Goal: Information Seeking & Learning: Learn about a topic

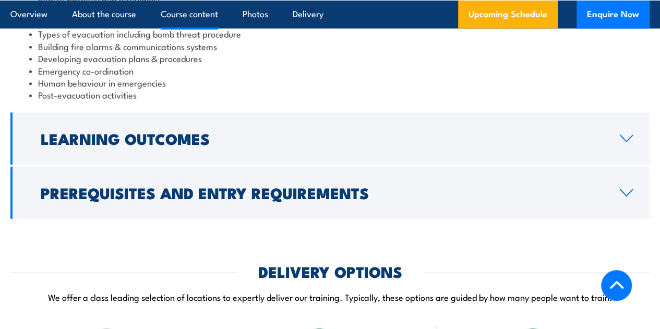
scroll to position [1170, 0]
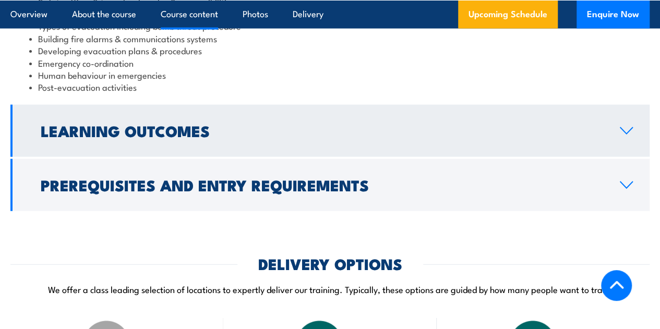
click at [629, 135] on icon at bounding box center [626, 131] width 14 height 8
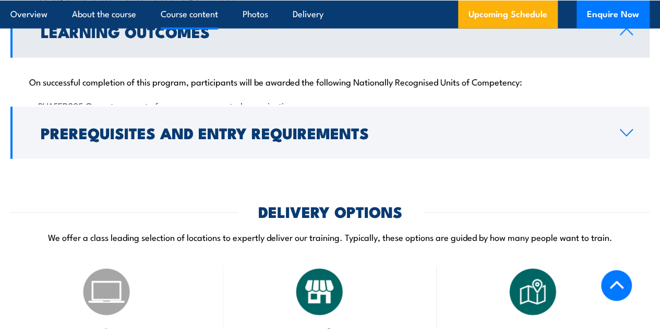
scroll to position [1144, 0]
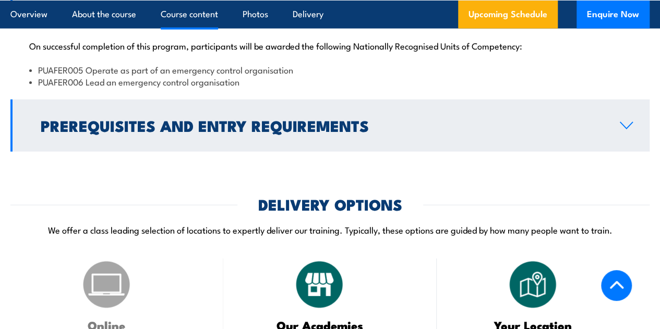
click at [626, 130] on icon at bounding box center [626, 126] width 14 height 8
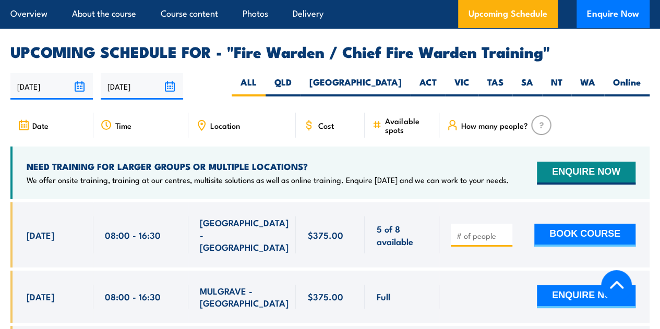
scroll to position [1816, 0]
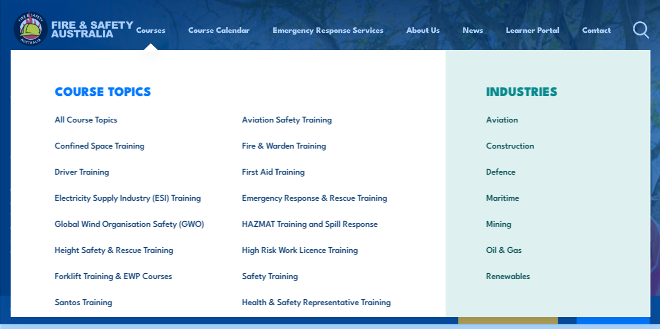
click at [23, 64] on div "COURSE TOPICS All Course Topics Aviation Safety Training Confined Space Trainin…" at bounding box center [227, 215] width 435 height 330
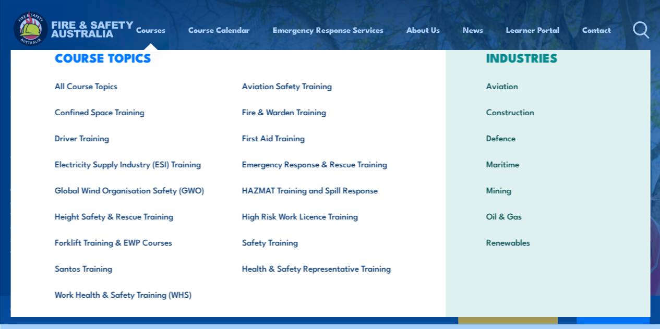
scroll to position [32, 0]
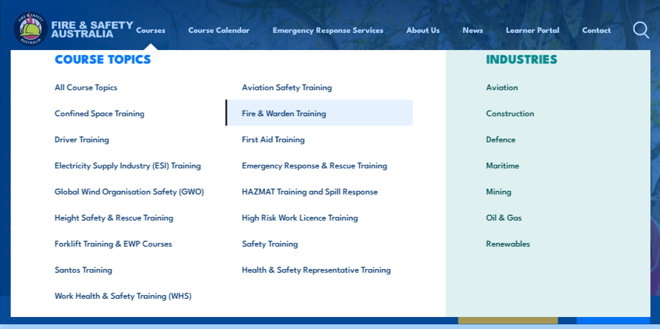
click at [258, 117] on link "Fire & Warden Training" at bounding box center [318, 113] width 187 height 26
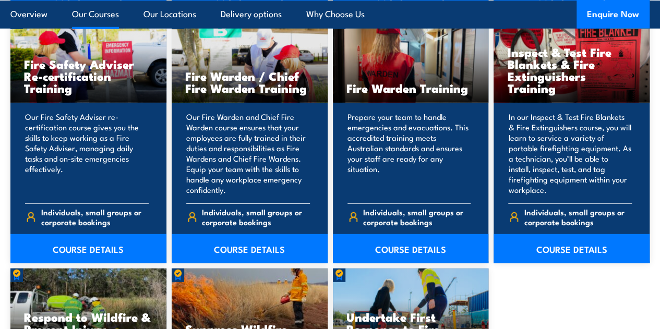
scroll to position [1377, 0]
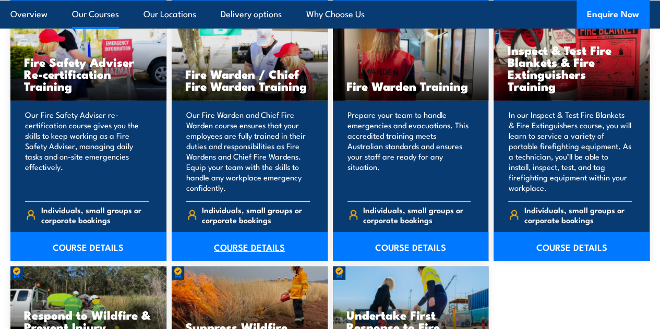
click at [249, 261] on link "COURSE DETAILS" at bounding box center [250, 246] width 156 height 29
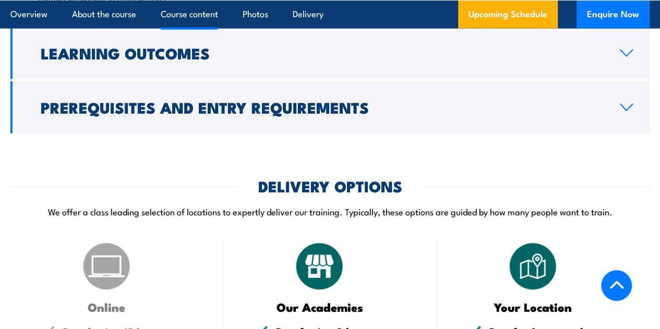
scroll to position [1224, 0]
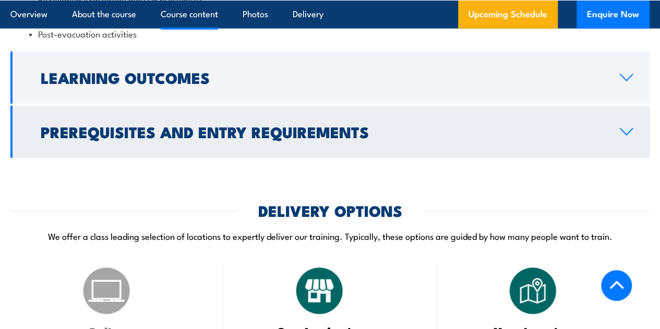
click at [627, 136] on icon at bounding box center [626, 132] width 14 height 8
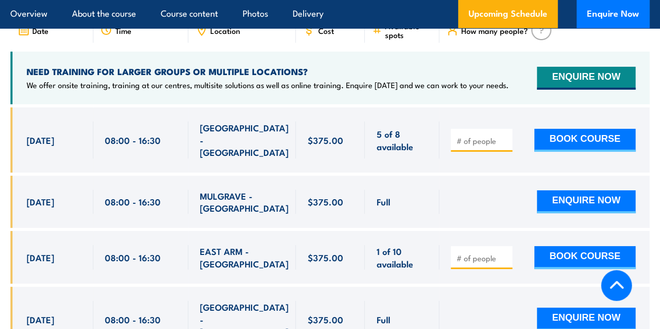
scroll to position [1911, 0]
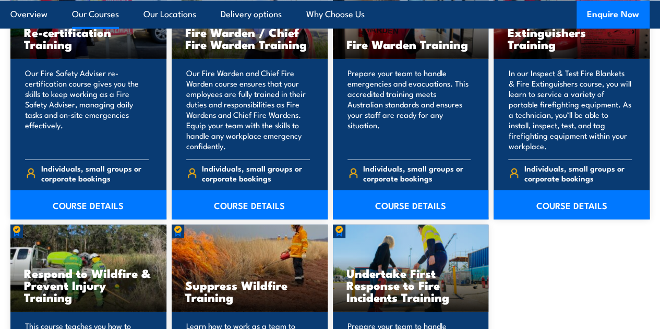
scroll to position [1418, 0]
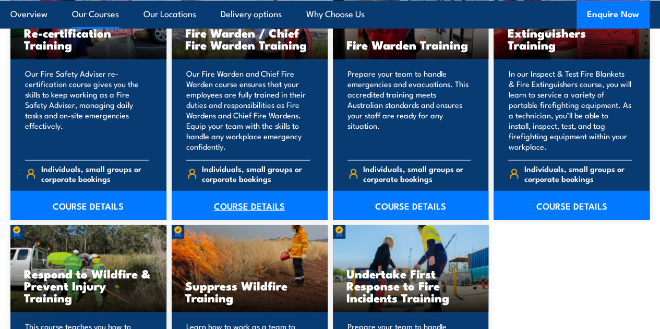
click at [240, 220] on link "COURSE DETAILS" at bounding box center [250, 205] width 156 height 29
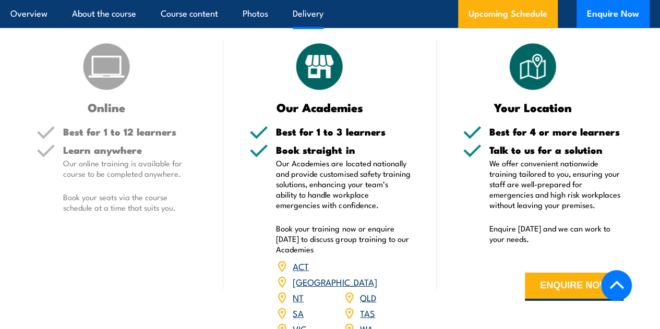
scroll to position [1445, 0]
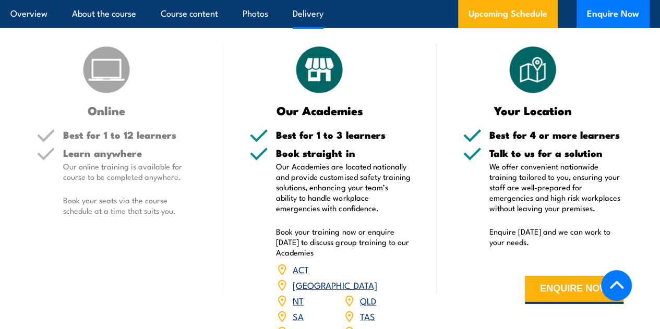
click at [101, 116] on div "Online" at bounding box center [117, 80] width 161 height 73
click at [101, 96] on img at bounding box center [106, 70] width 52 height 52
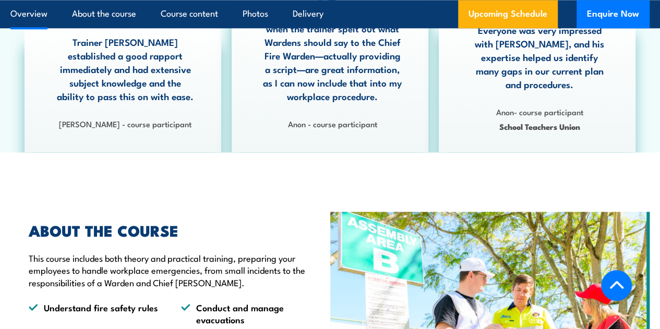
scroll to position [603, 0]
